Goal: Information Seeking & Learning: Learn about a topic

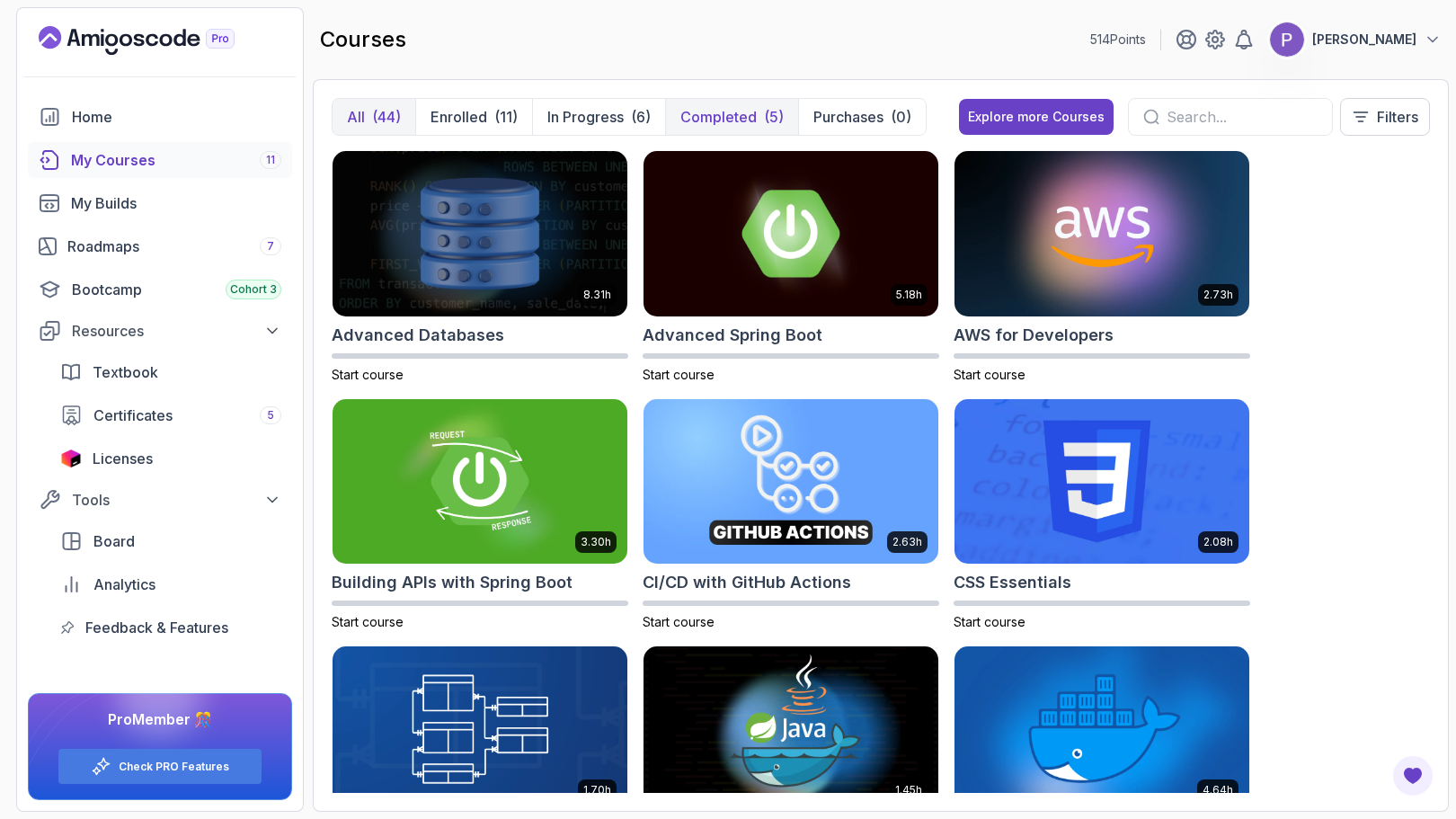
click at [767, 128] on button "Completed (5)" at bounding box center [732, 117] width 133 height 36
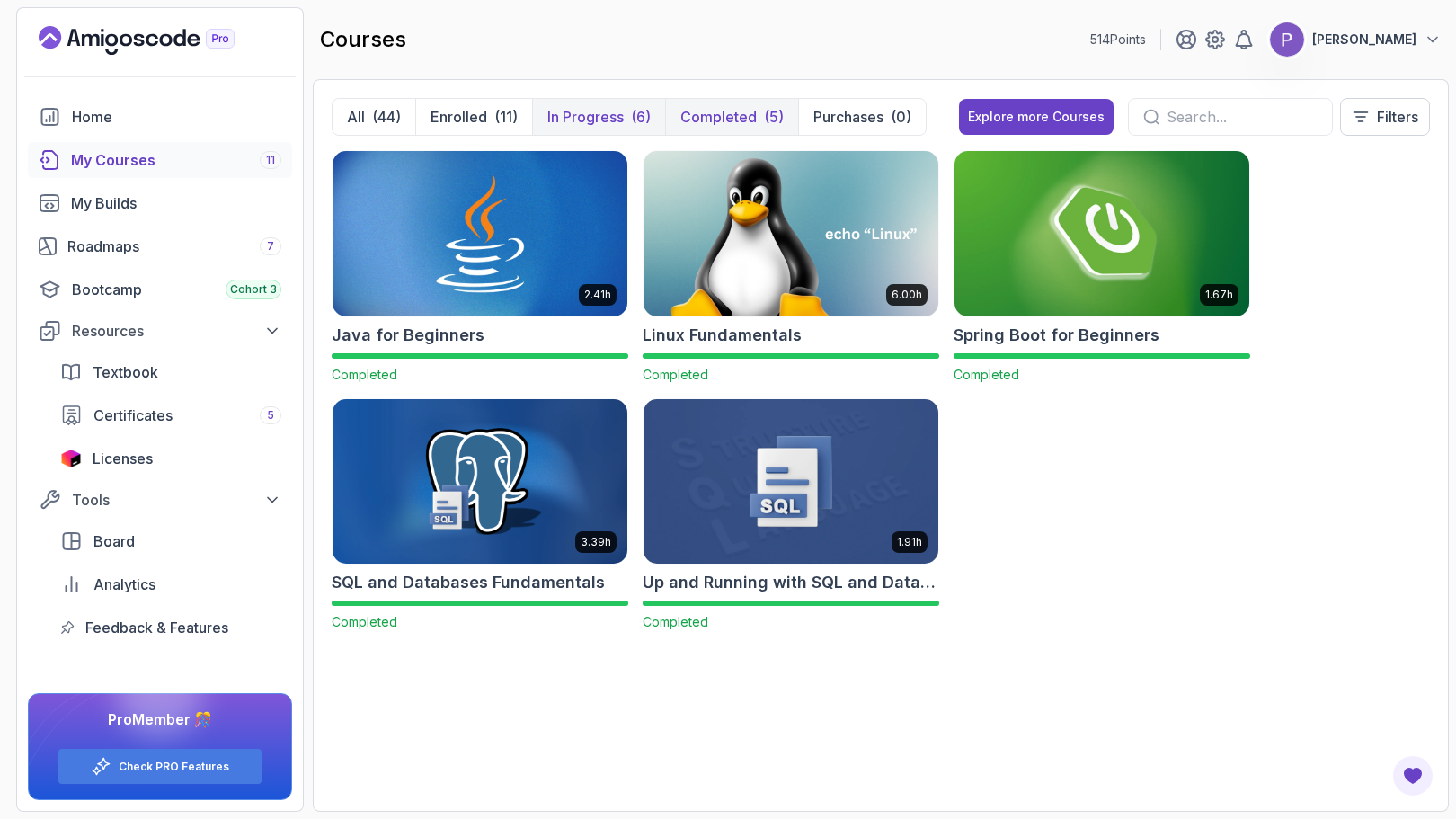
click at [604, 119] on p "In Progress" at bounding box center [585, 116] width 76 height 22
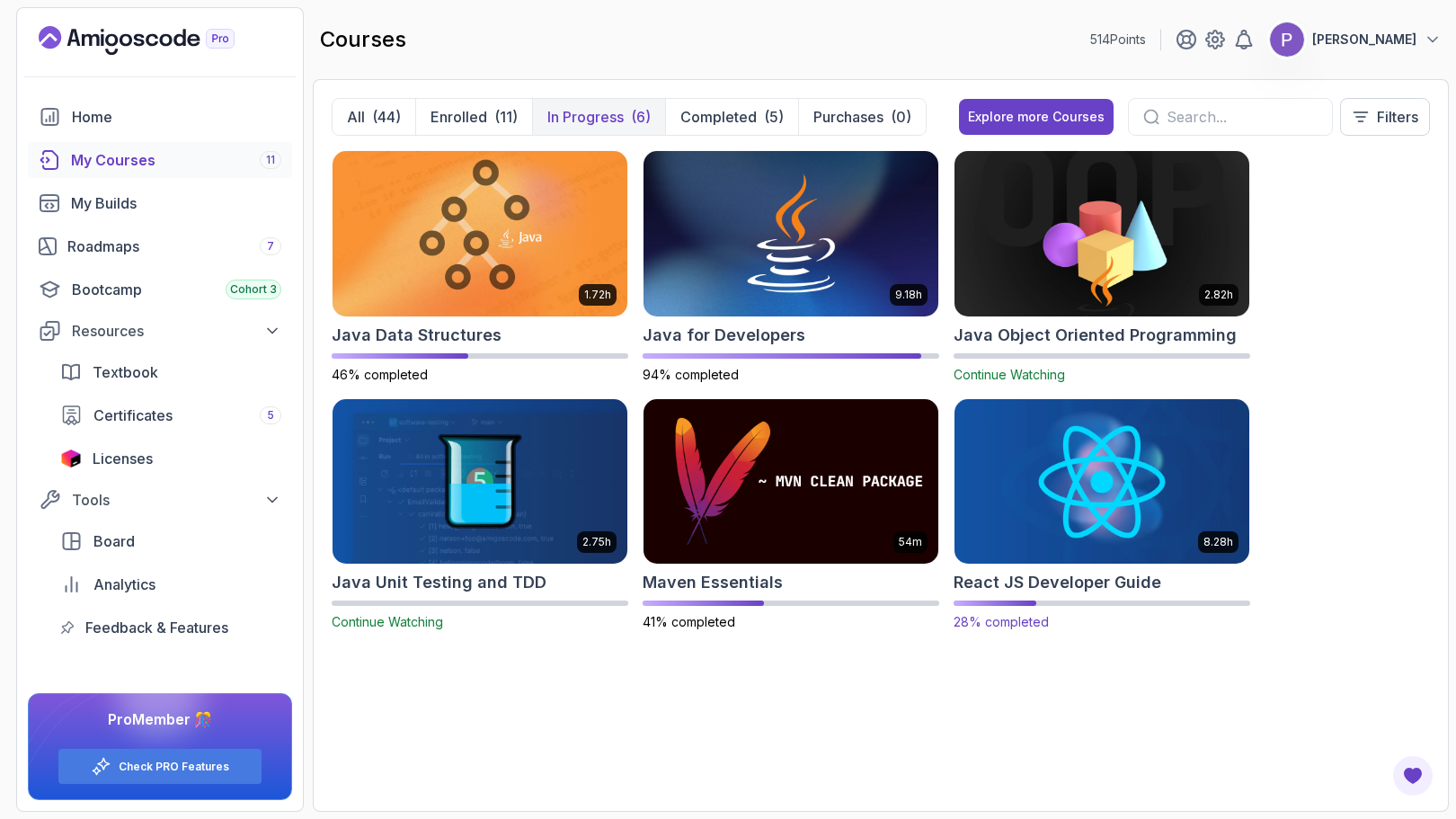
click at [1086, 499] on img at bounding box center [1102, 481] width 309 height 173
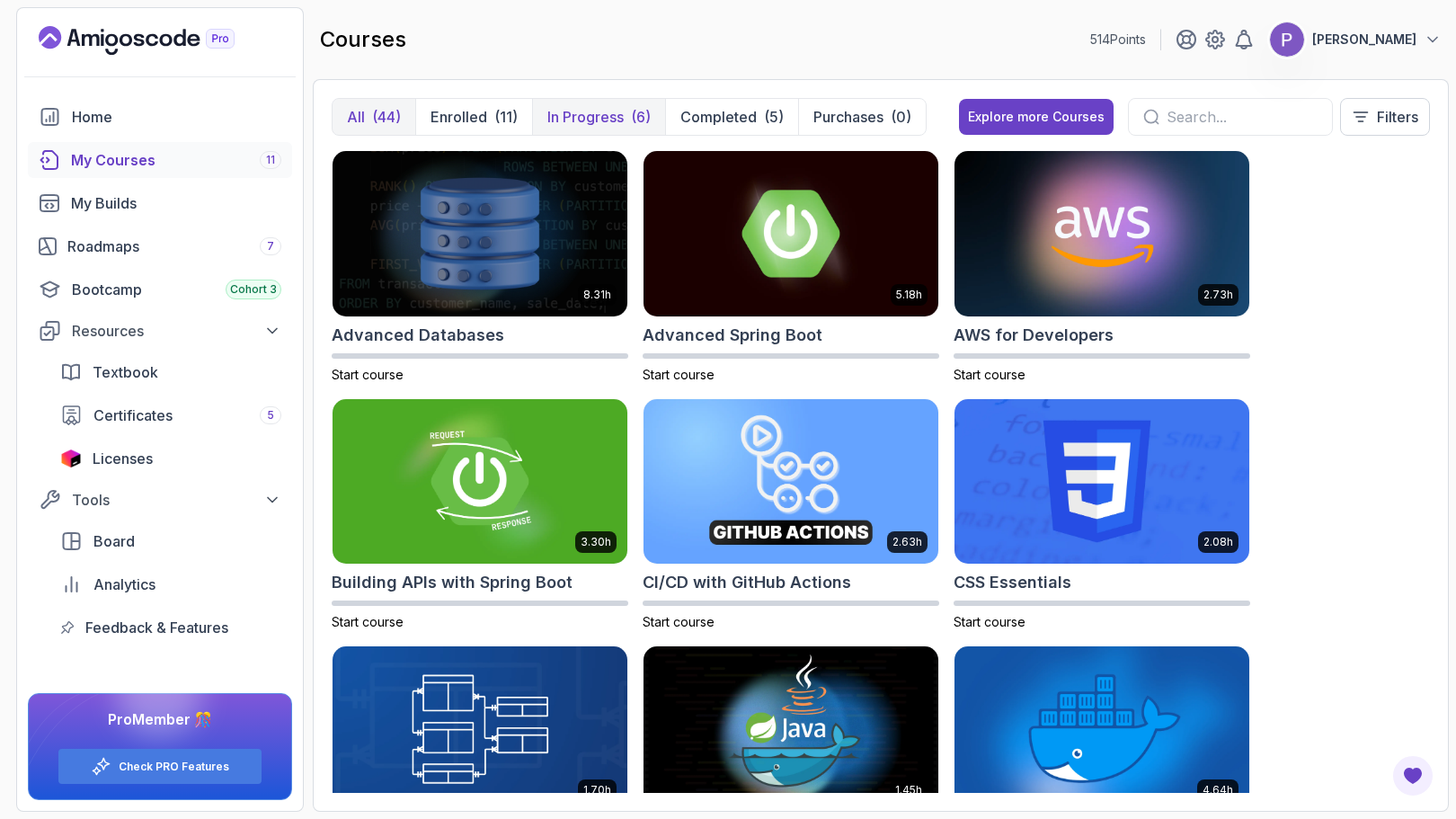
click at [607, 121] on p "In Progress" at bounding box center [585, 116] width 76 height 22
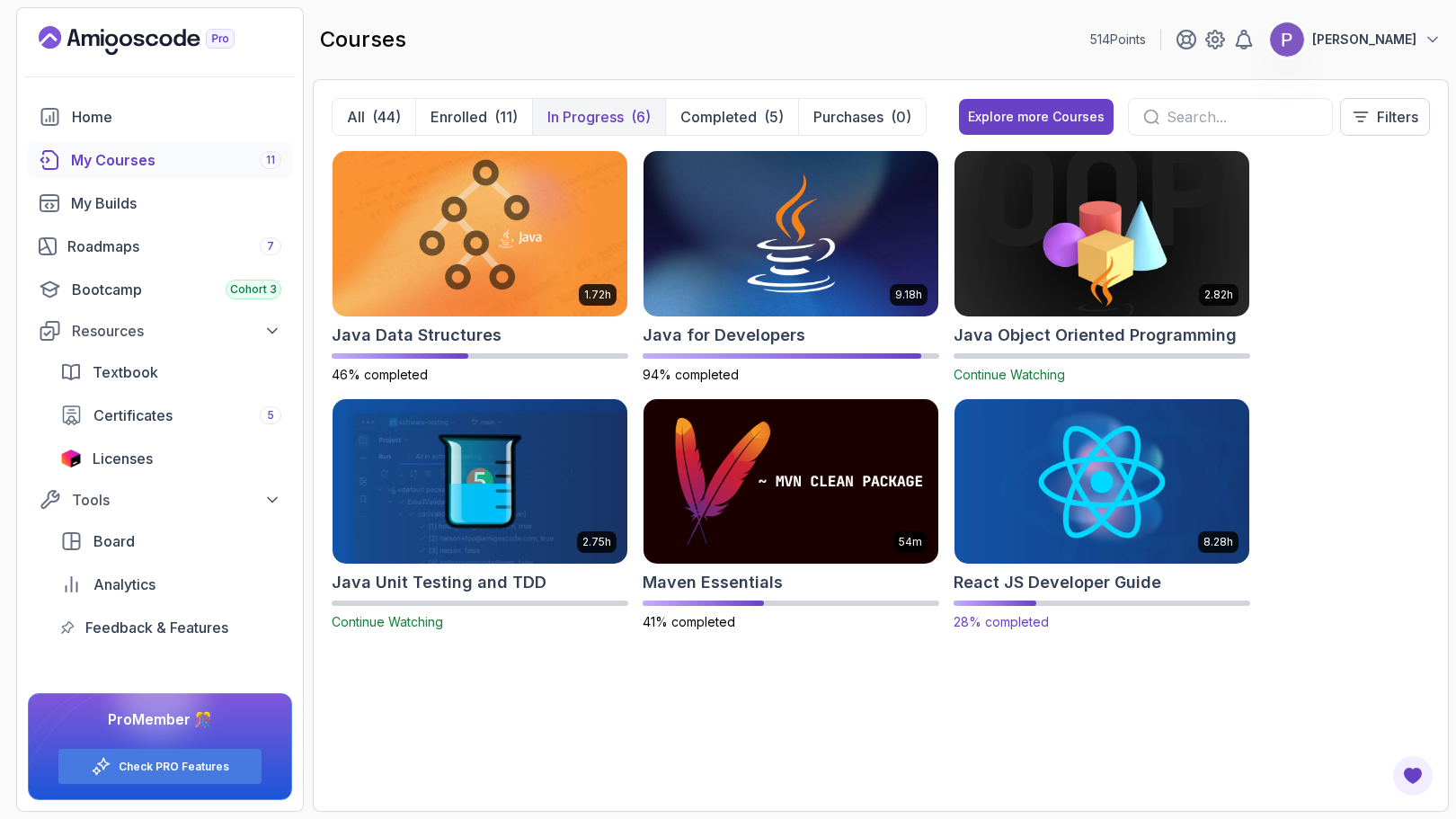
click at [1128, 509] on img at bounding box center [1102, 481] width 309 height 173
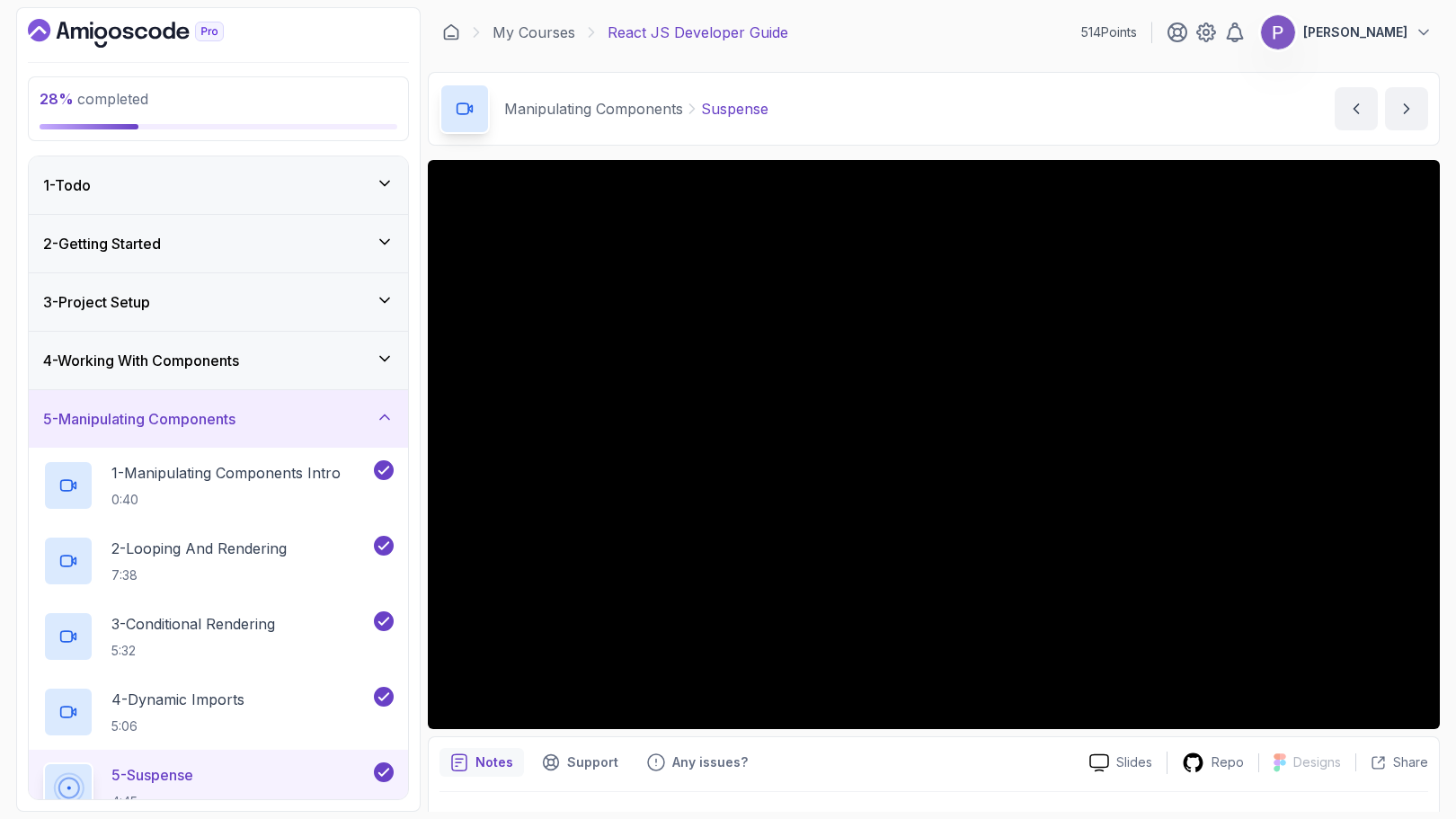
click at [384, 169] on div "1 - Todo" at bounding box center [218, 185] width 380 height 57
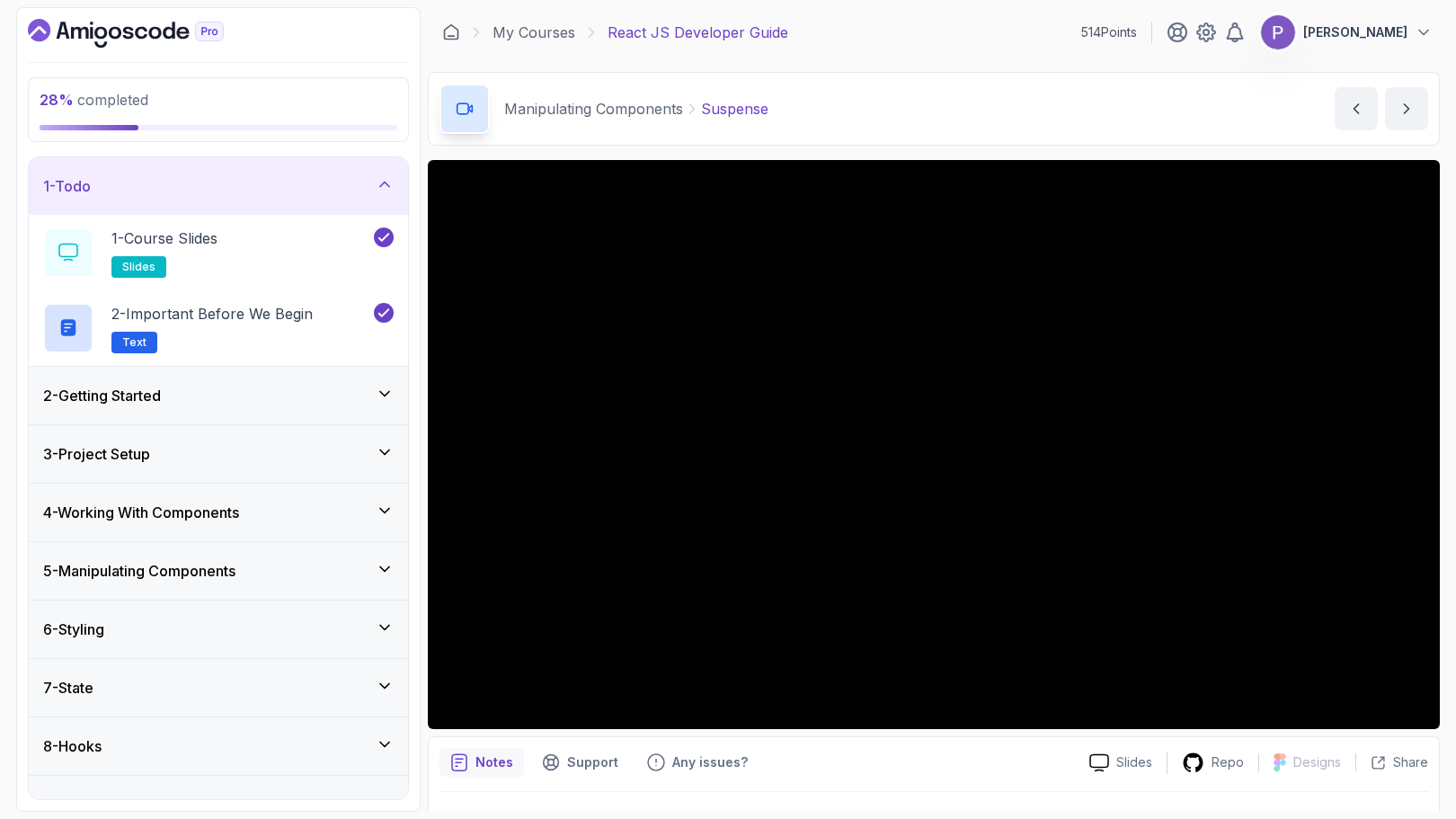
click at [384, 189] on icon at bounding box center [384, 184] width 18 height 18
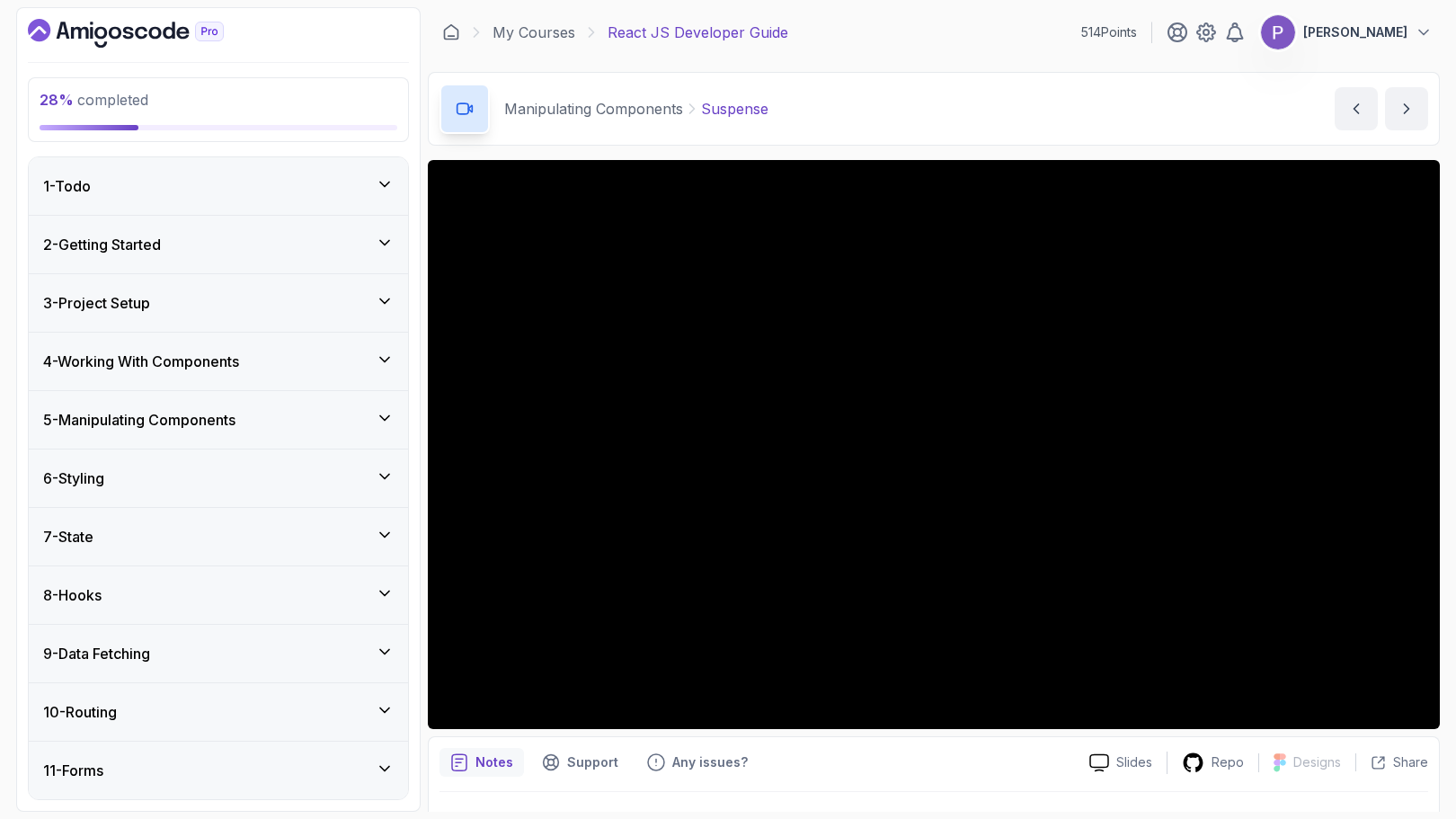
click at [376, 241] on icon at bounding box center [384, 243] width 18 height 18
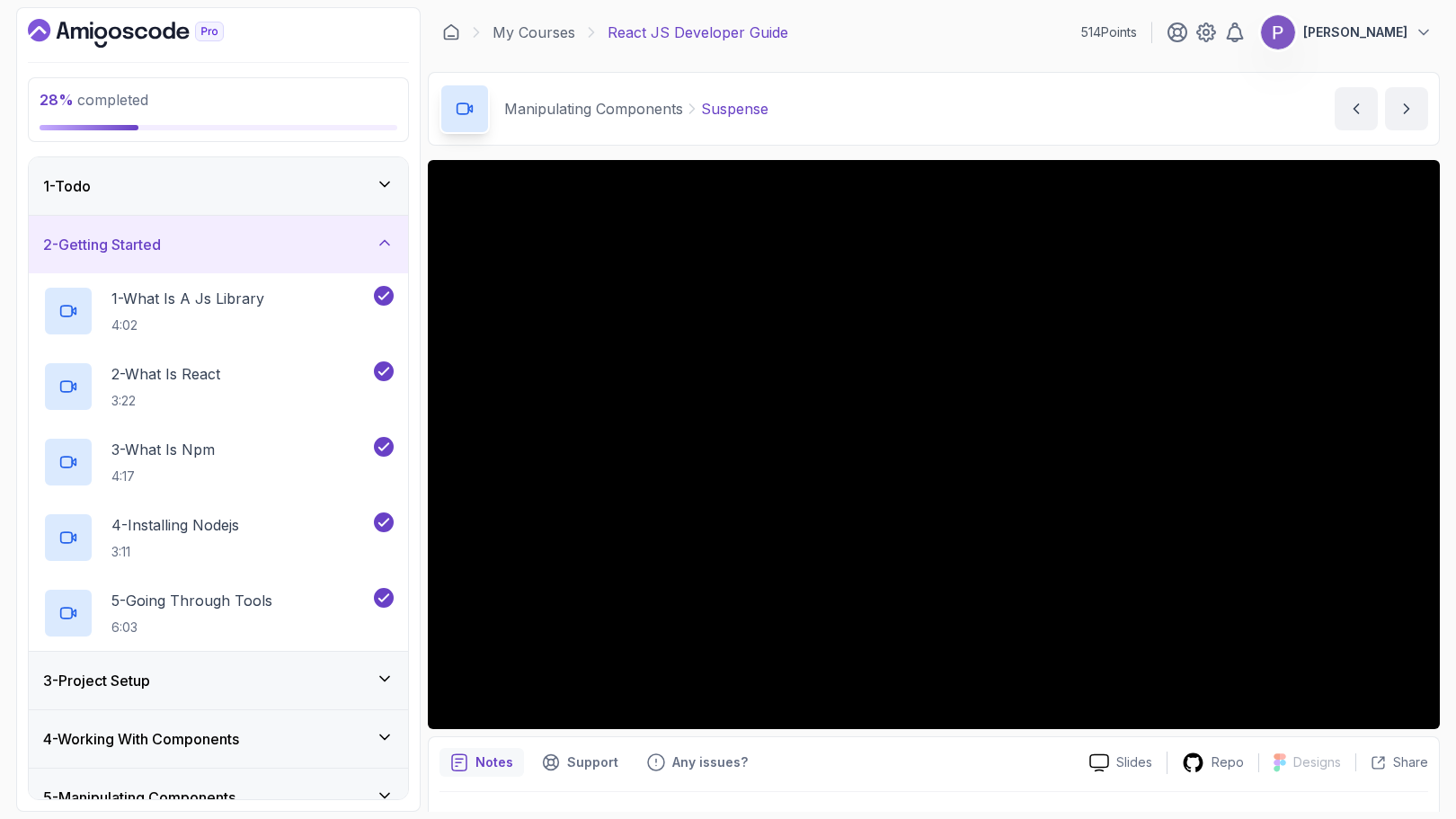
click at [376, 241] on icon at bounding box center [384, 243] width 18 height 18
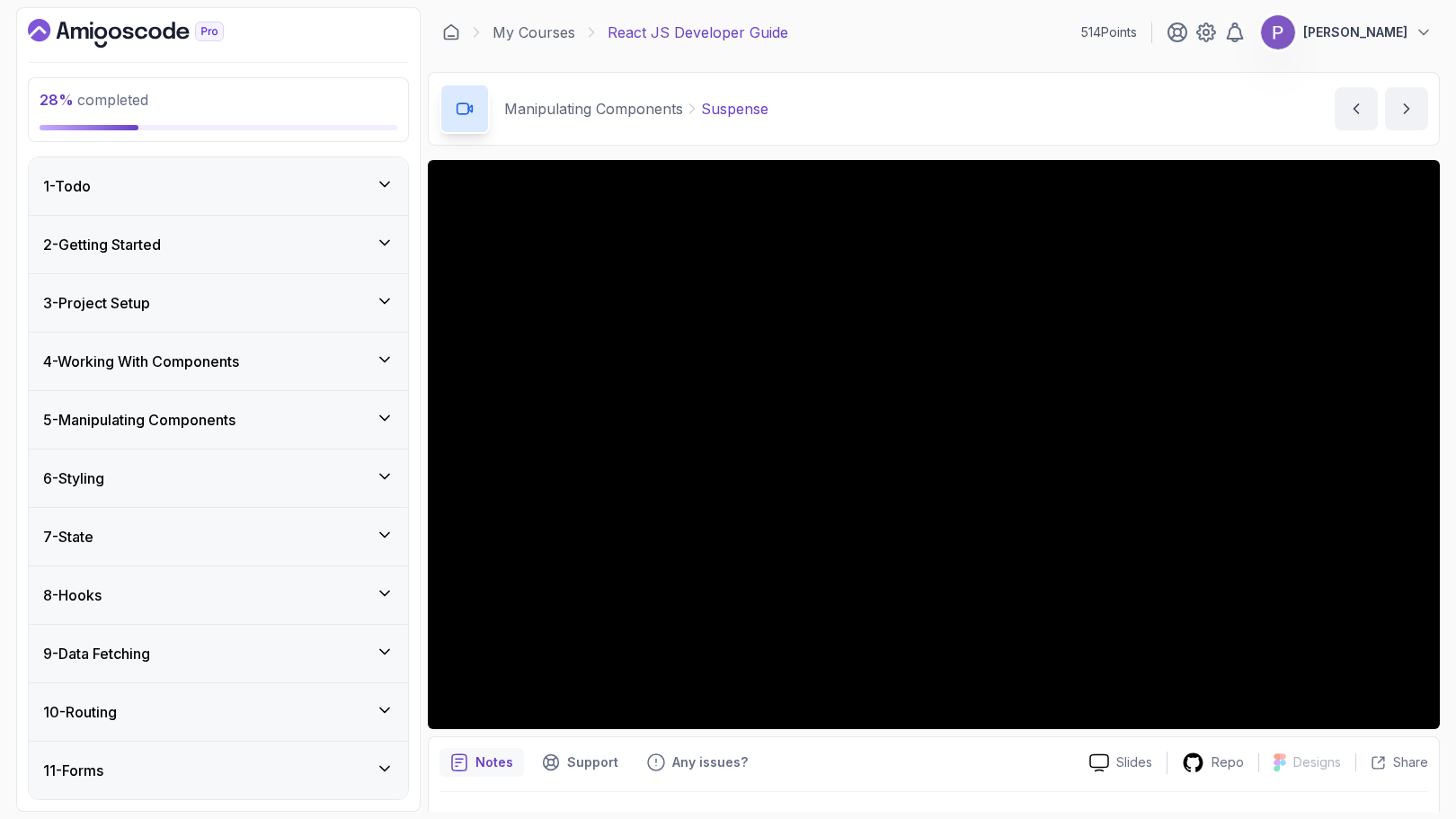
click at [372, 292] on div "3 - Project Setup" at bounding box center [218, 302] width 350 height 22
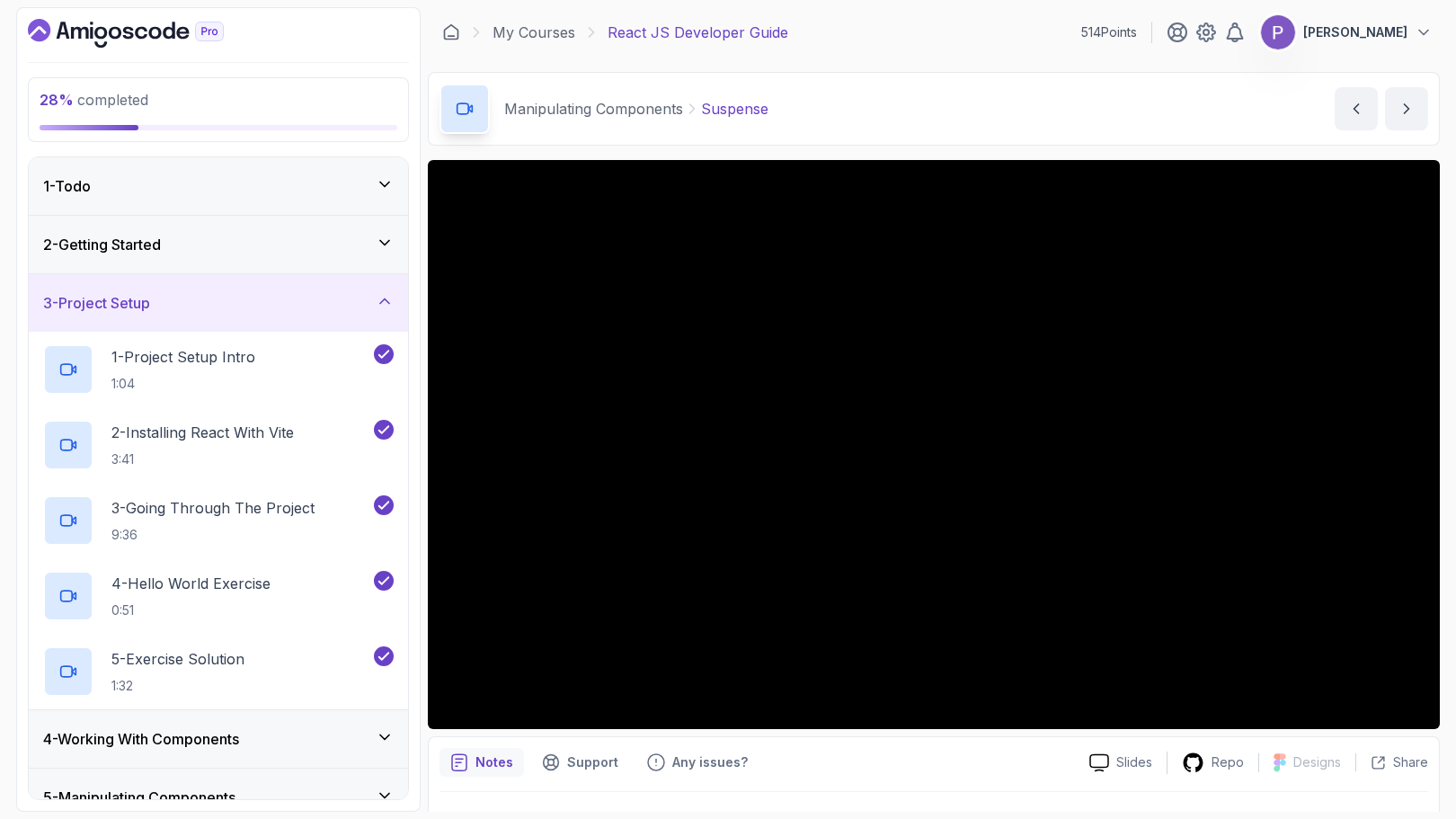
click at [372, 292] on div "3 - Project Setup" at bounding box center [218, 302] width 350 height 22
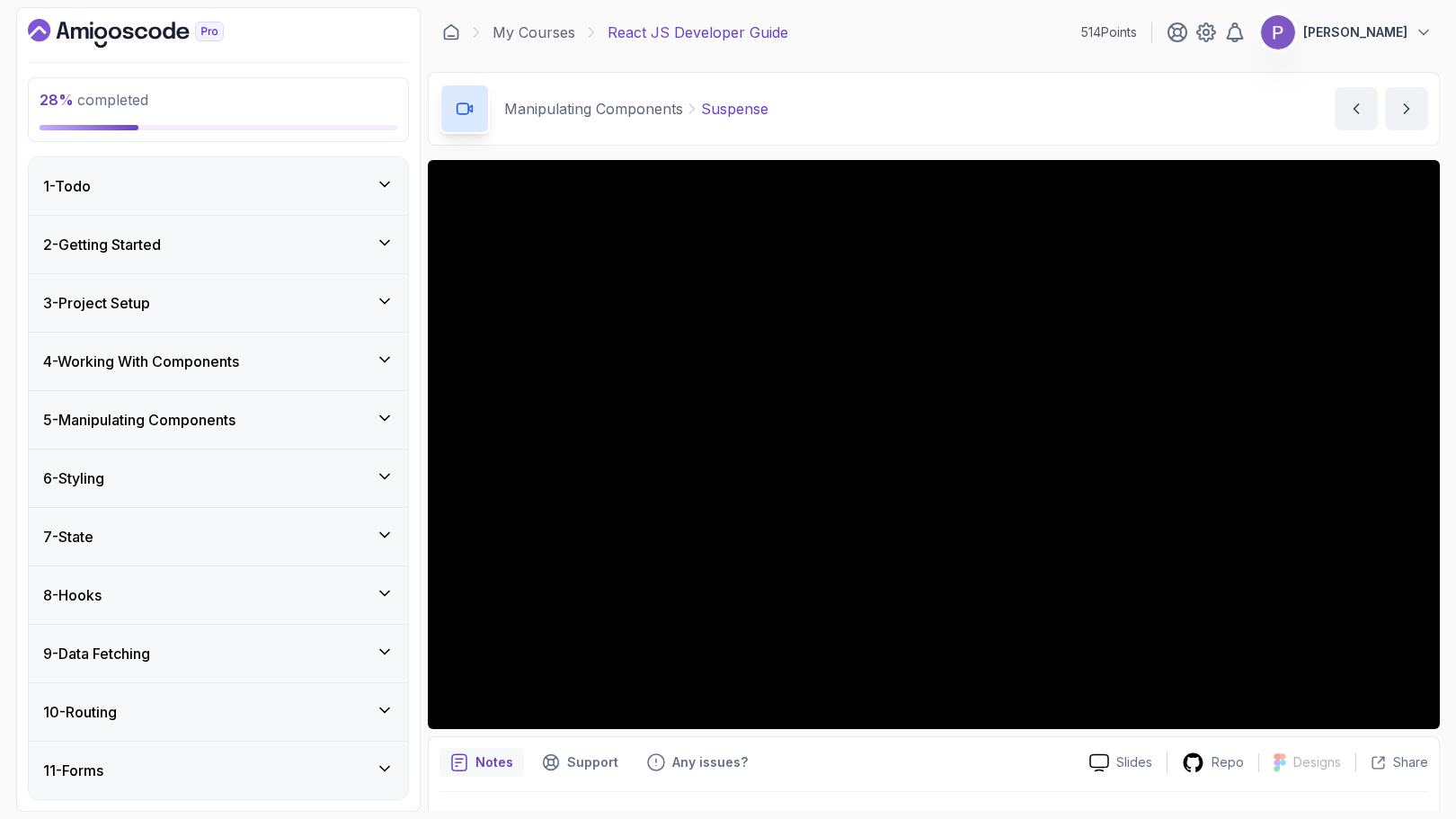
click at [391, 352] on icon at bounding box center [384, 359] width 18 height 18
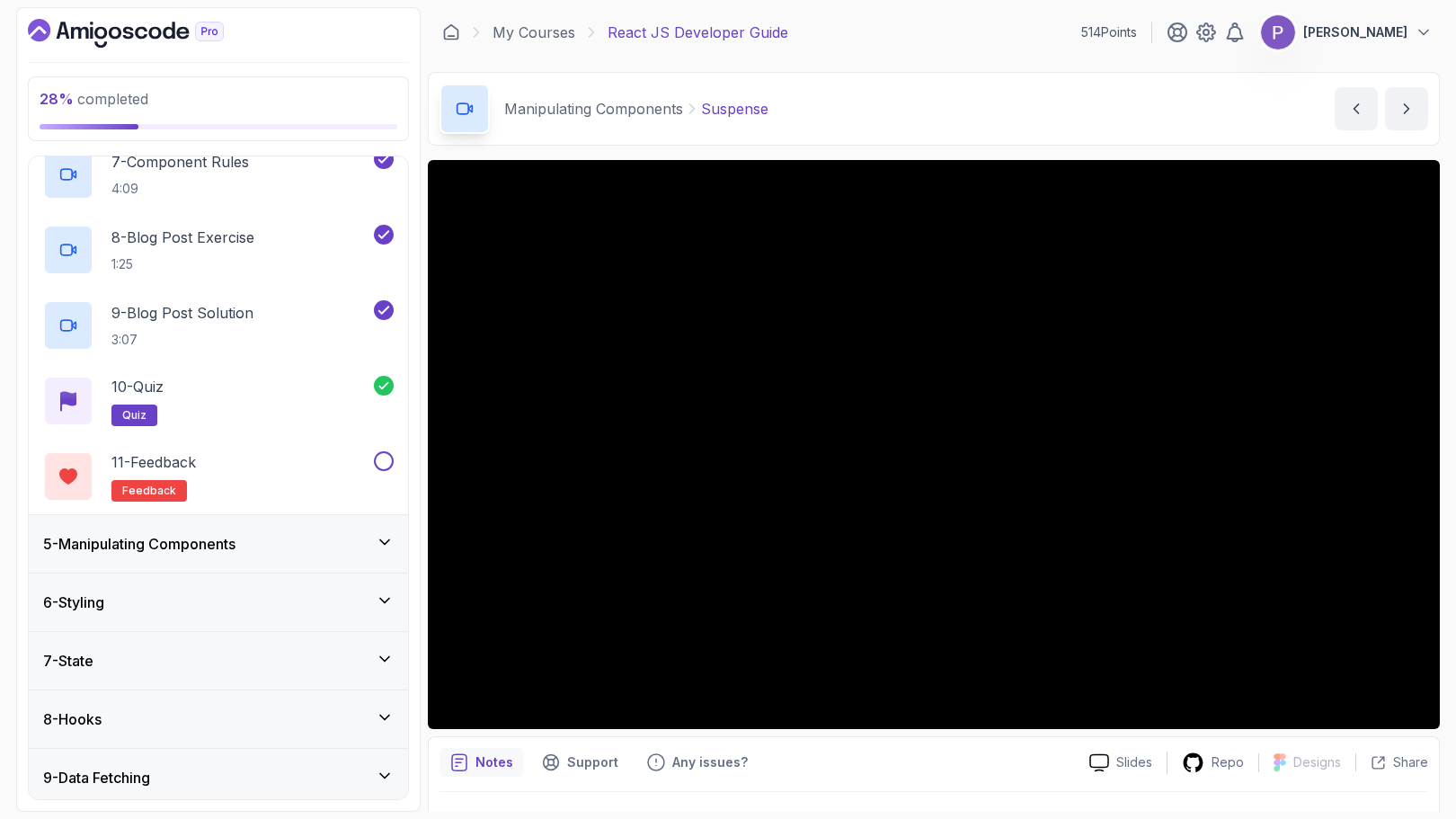
scroll to position [781, 0]
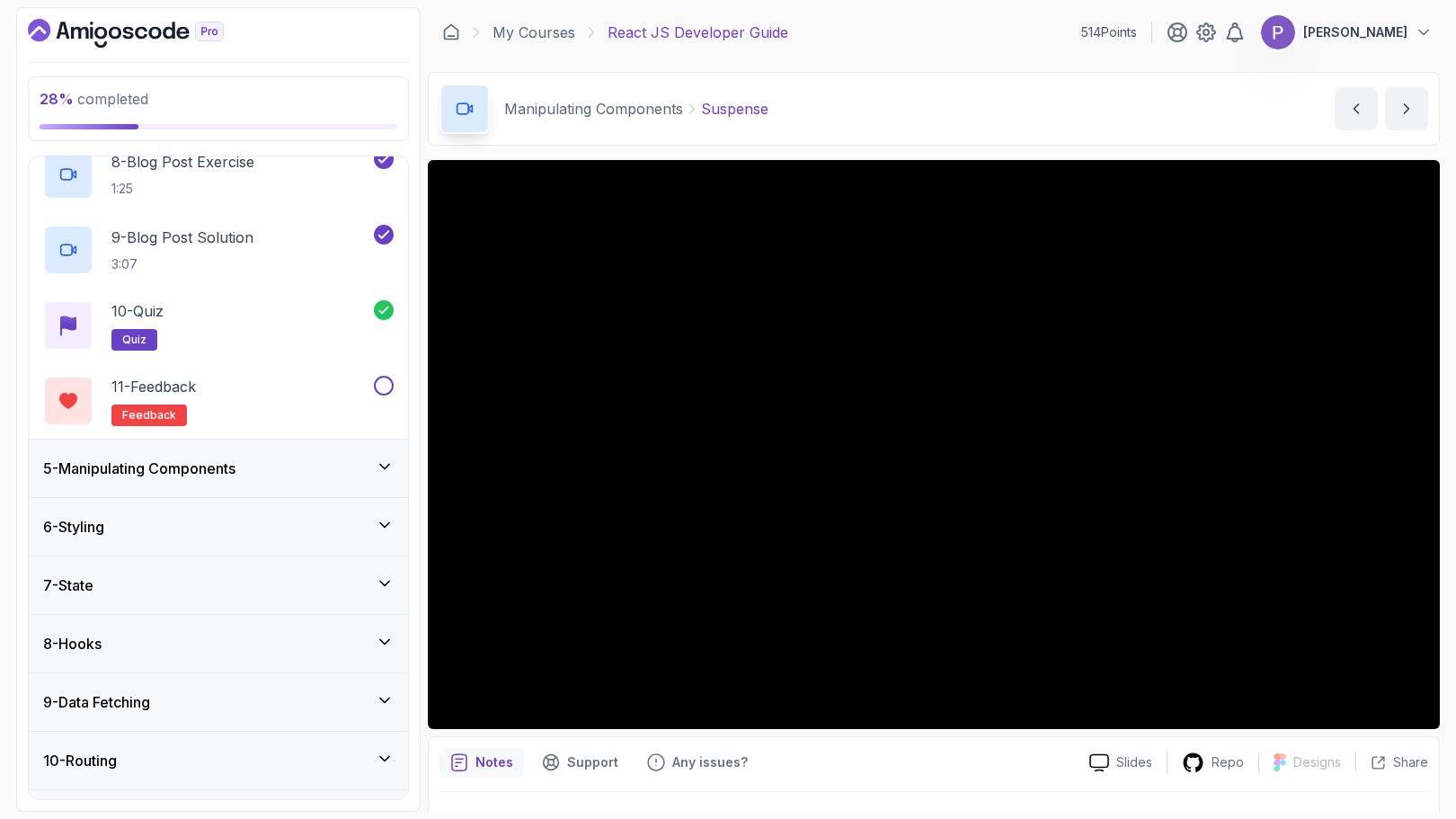
click at [340, 462] on div "5 - Manipulating Components" at bounding box center [218, 468] width 350 height 22
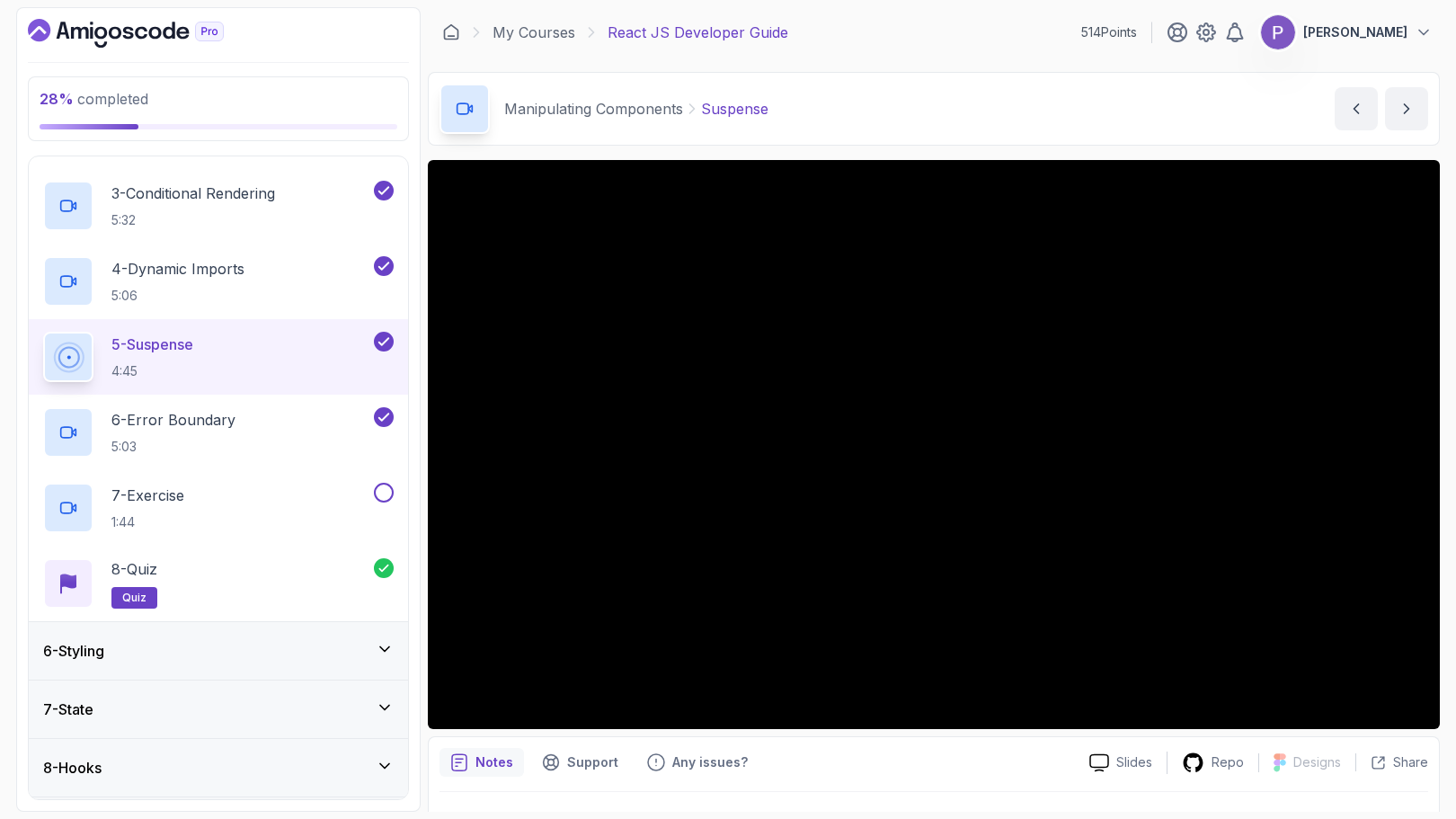
scroll to position [429, 0]
click at [234, 503] on div "7 - Exercise 1:44" at bounding box center [207, 509] width 327 height 50
